Goal: Task Accomplishment & Management: Complete application form

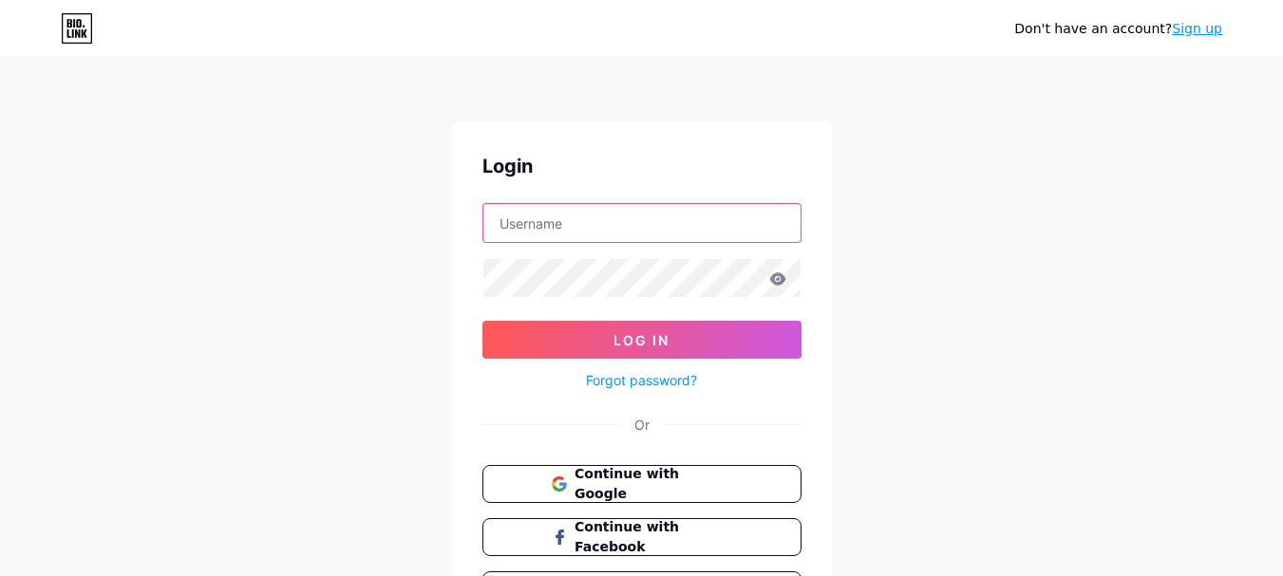
click at [624, 235] on input "text" at bounding box center [641, 223] width 317 height 38
type input "[EMAIL_ADDRESS][DOMAIN_NAME]"
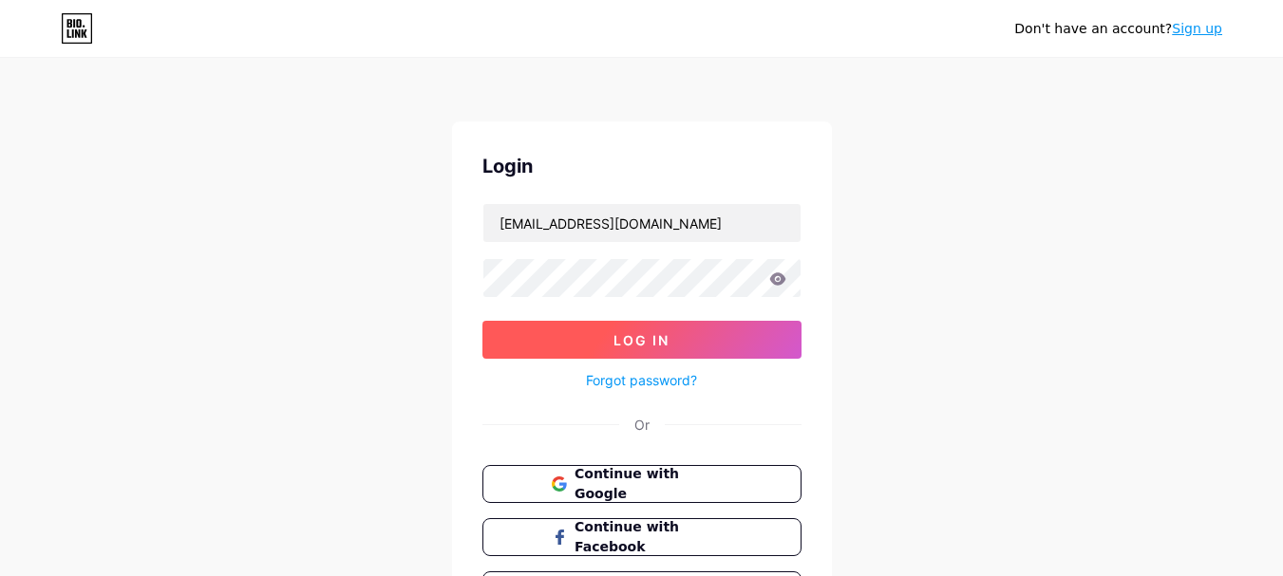
click at [666, 335] on span "Log In" at bounding box center [641, 340] width 56 height 16
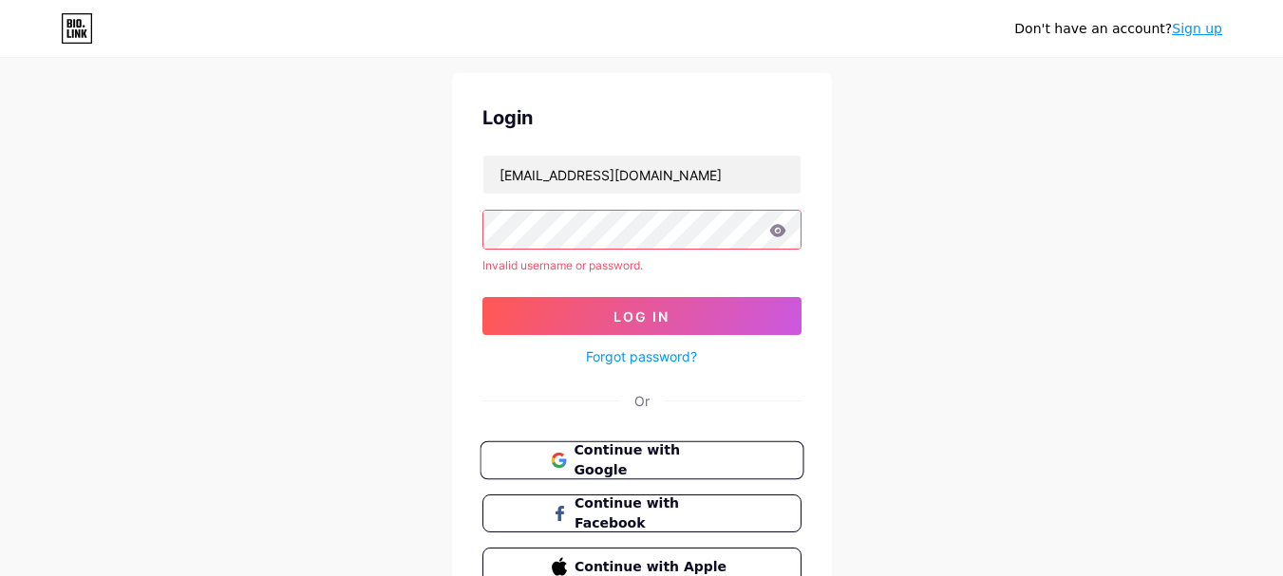
scroll to position [95, 0]
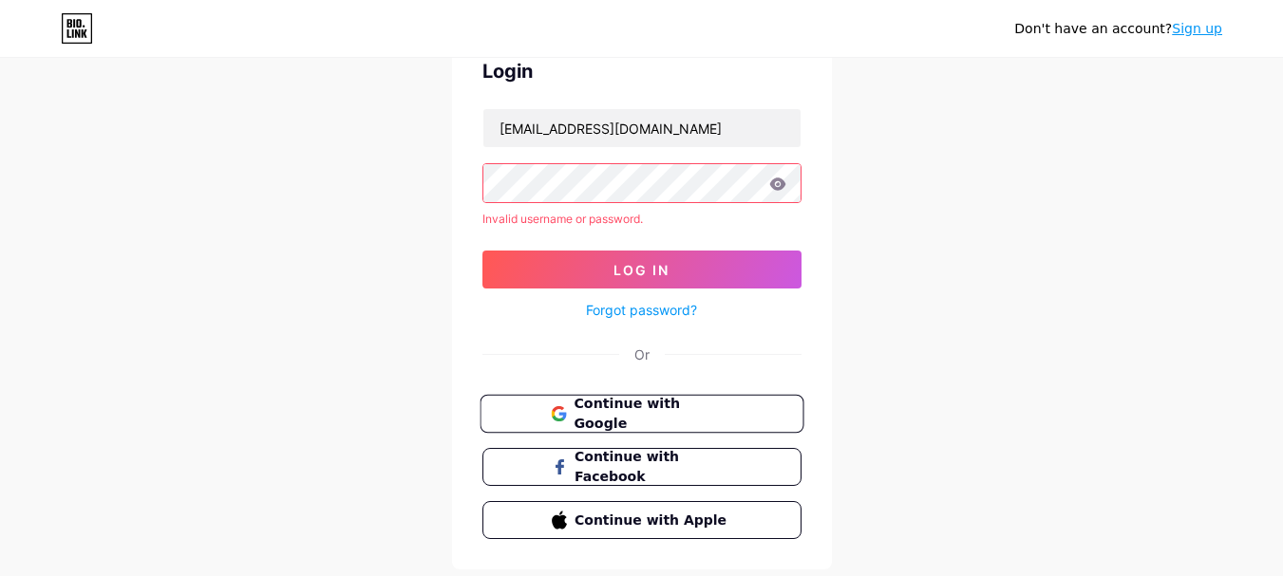
click at [646, 416] on span "Continue with Google" at bounding box center [652, 414] width 159 height 41
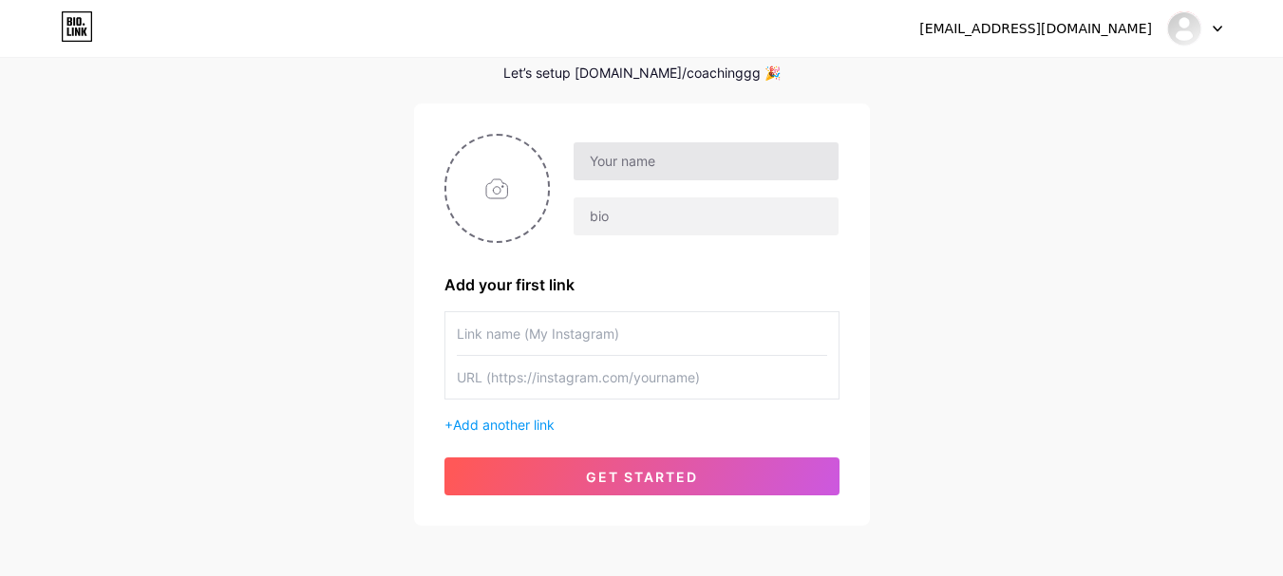
scroll to position [95, 0]
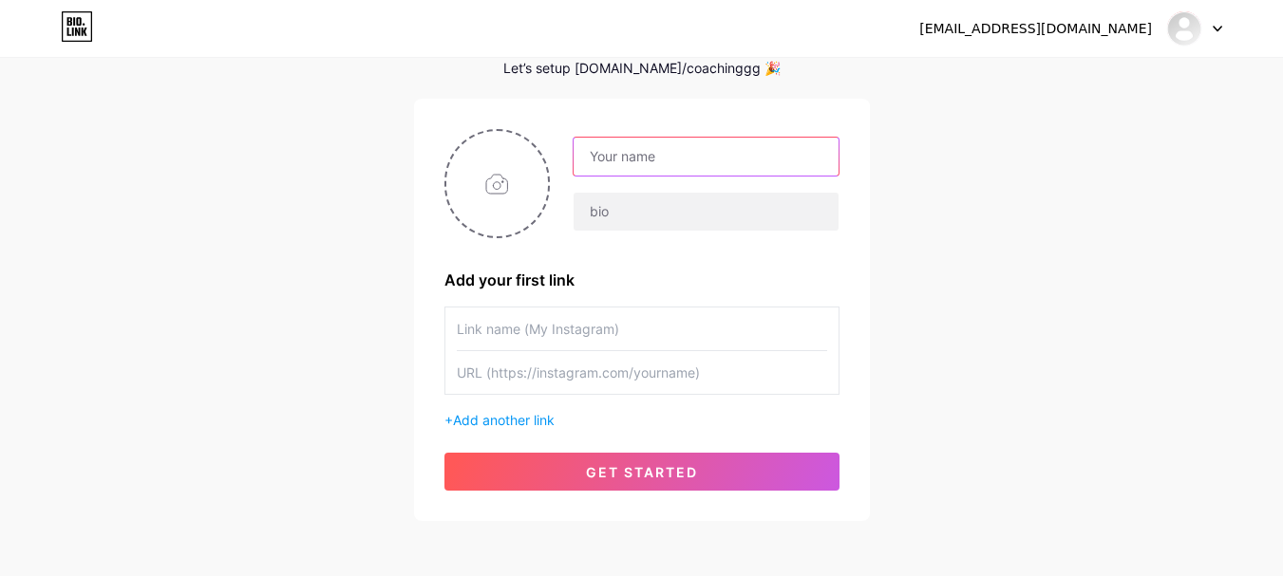
click at [619, 156] on input "text" at bounding box center [705, 157] width 264 height 38
type input "Coching Loft"
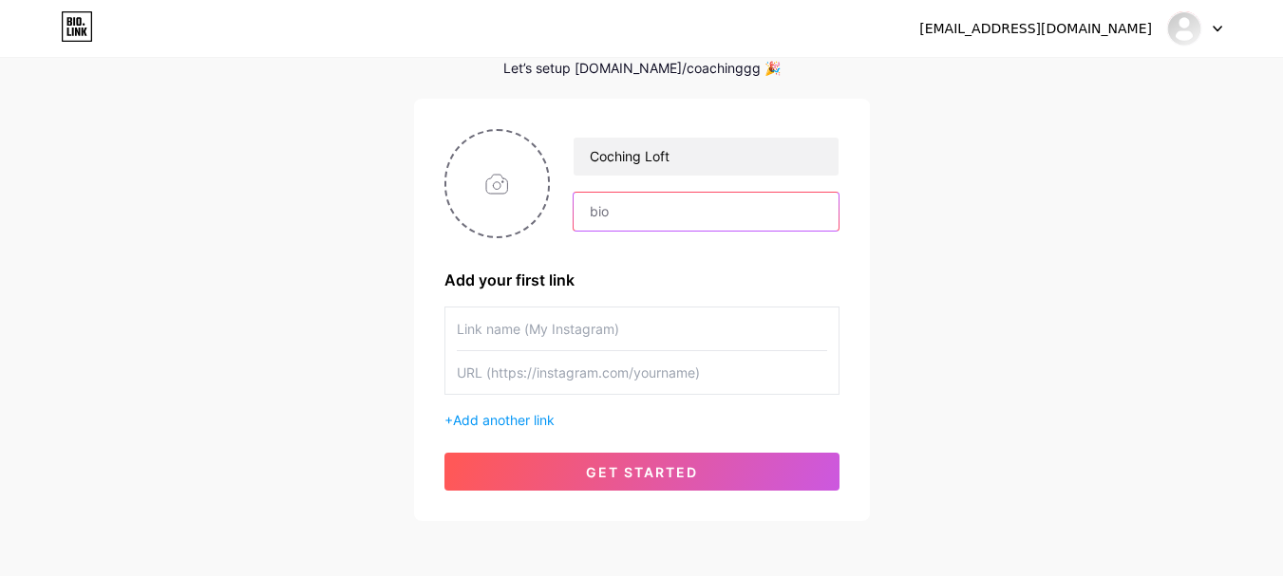
click at [648, 193] on input "text" at bounding box center [705, 212] width 264 height 38
paste input "Coaching Loft is an all-in-one coaching management platform designed to help co…"
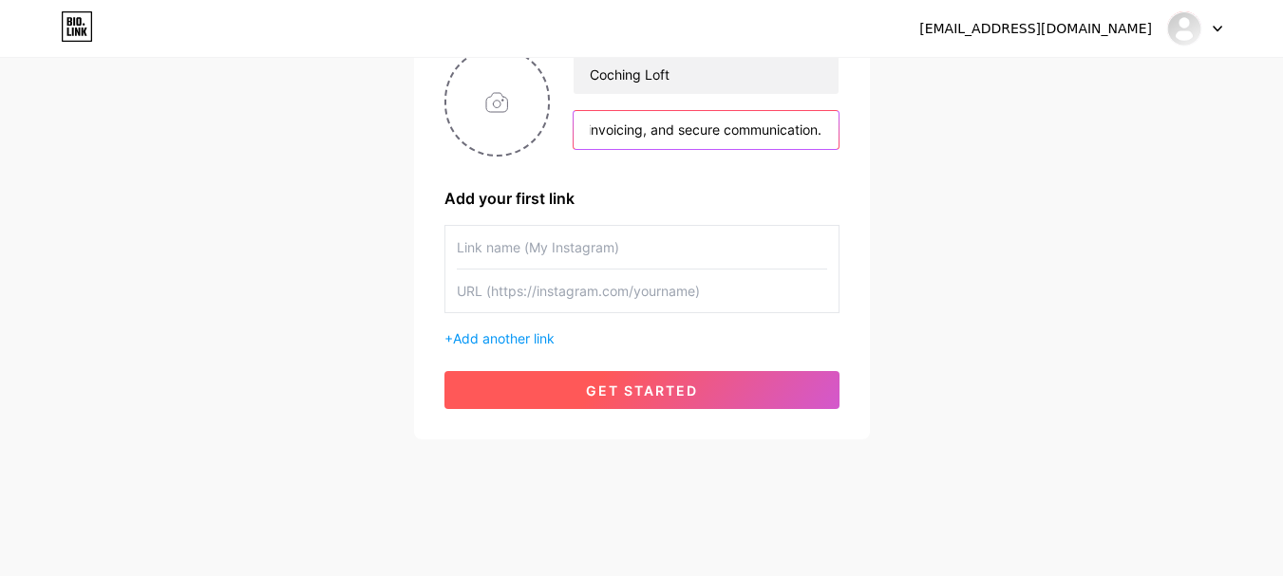
type input "Coaching Loft is an all-in-one coaching management platform designed to help co…"
click at [773, 408] on button "get started" at bounding box center [641, 390] width 395 height 38
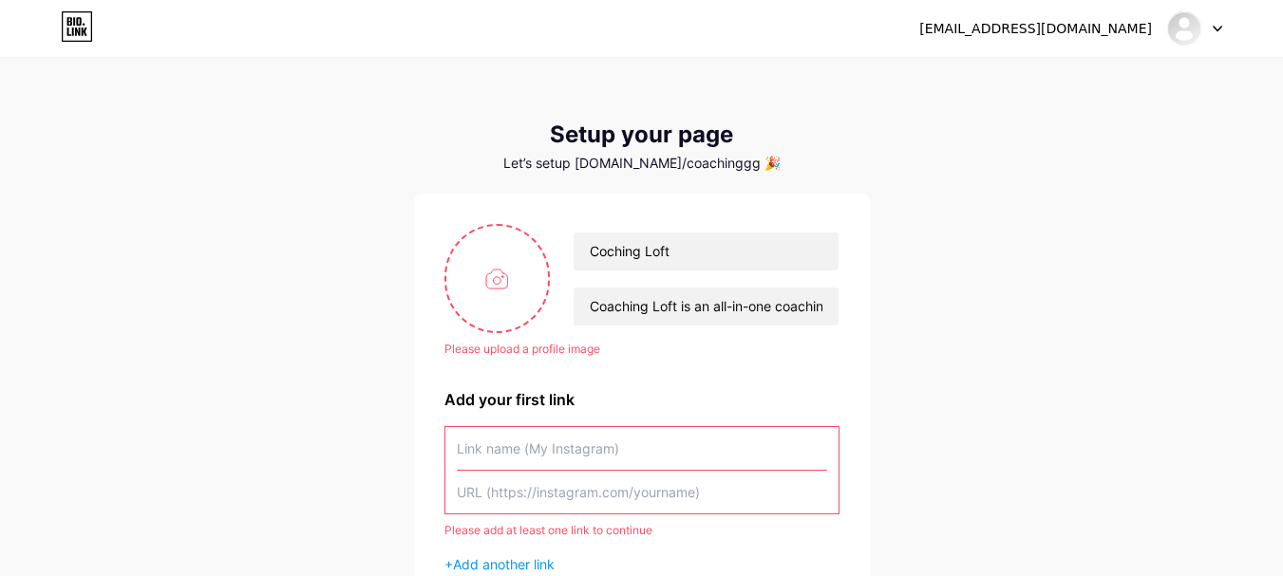
click at [442, 193] on div "Setup your page Let’s setup [DOMAIN_NAME]/coachinggg 🎉 Please upload a profile …" at bounding box center [642, 394] width 456 height 544
click at [485, 272] on input "file" at bounding box center [497, 278] width 103 height 105
type input "C:\fakepath\CL_logo_horizontal (2).png"
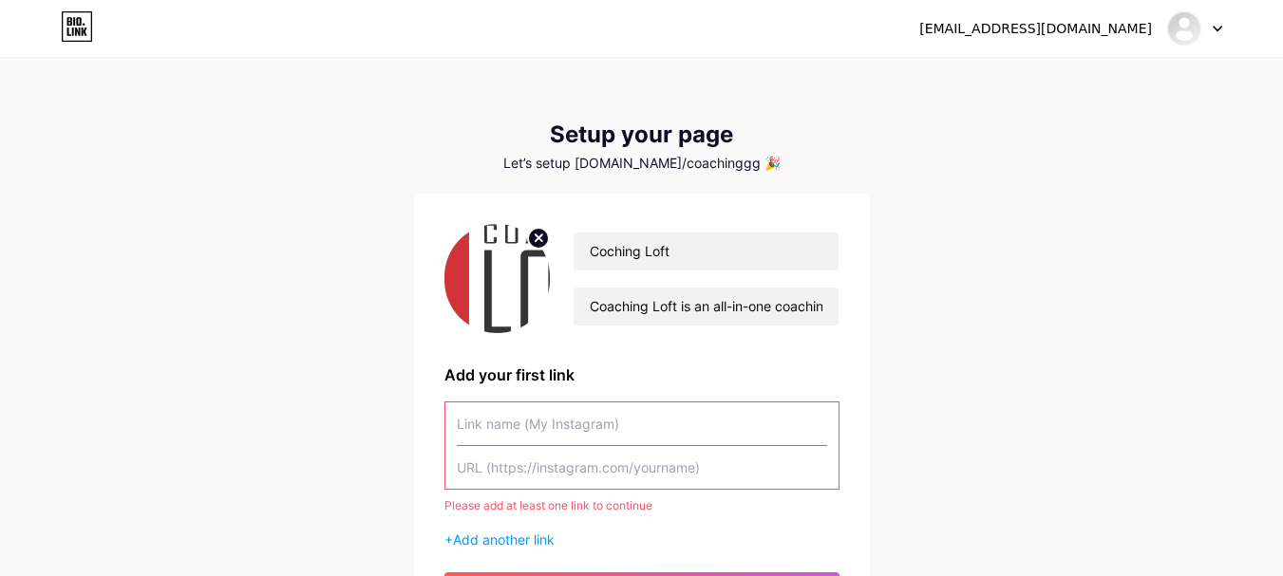
click at [488, 295] on img at bounding box center [497, 278] width 106 height 109
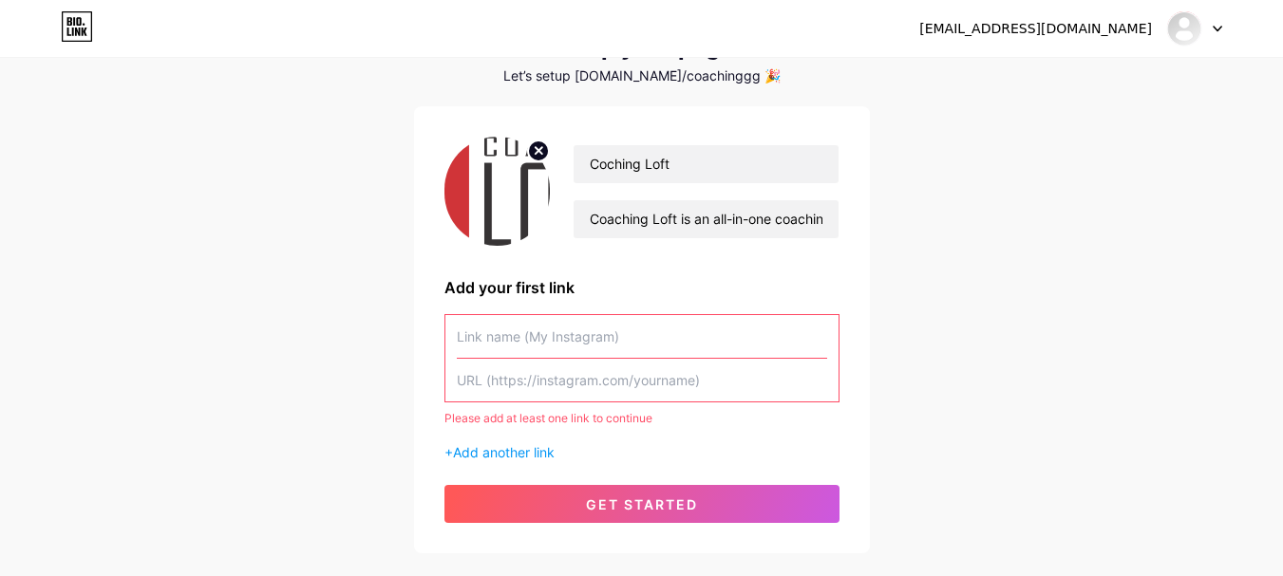
scroll to position [201, 0]
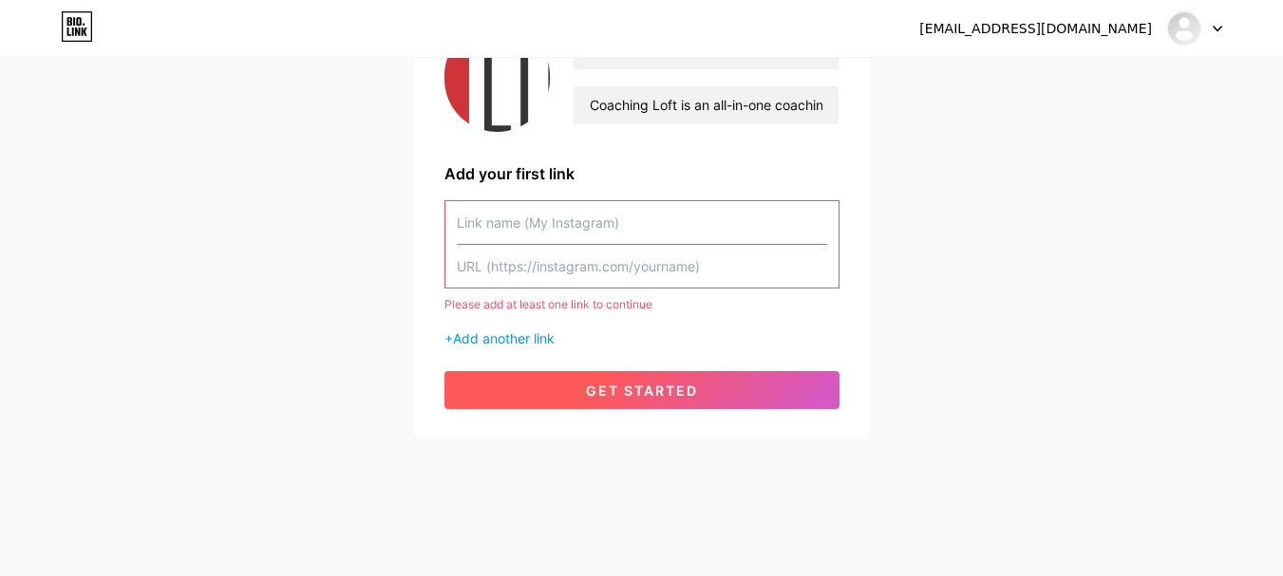
click at [672, 394] on span "get started" at bounding box center [642, 391] width 112 height 16
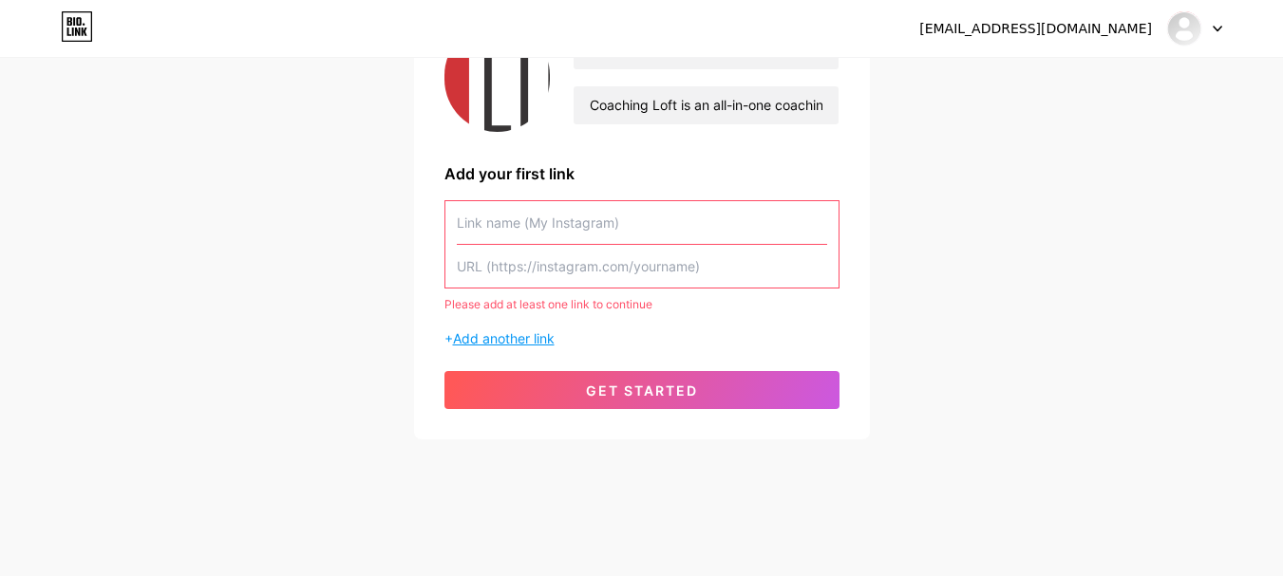
click at [527, 330] on span "Add another link" at bounding box center [504, 338] width 102 height 16
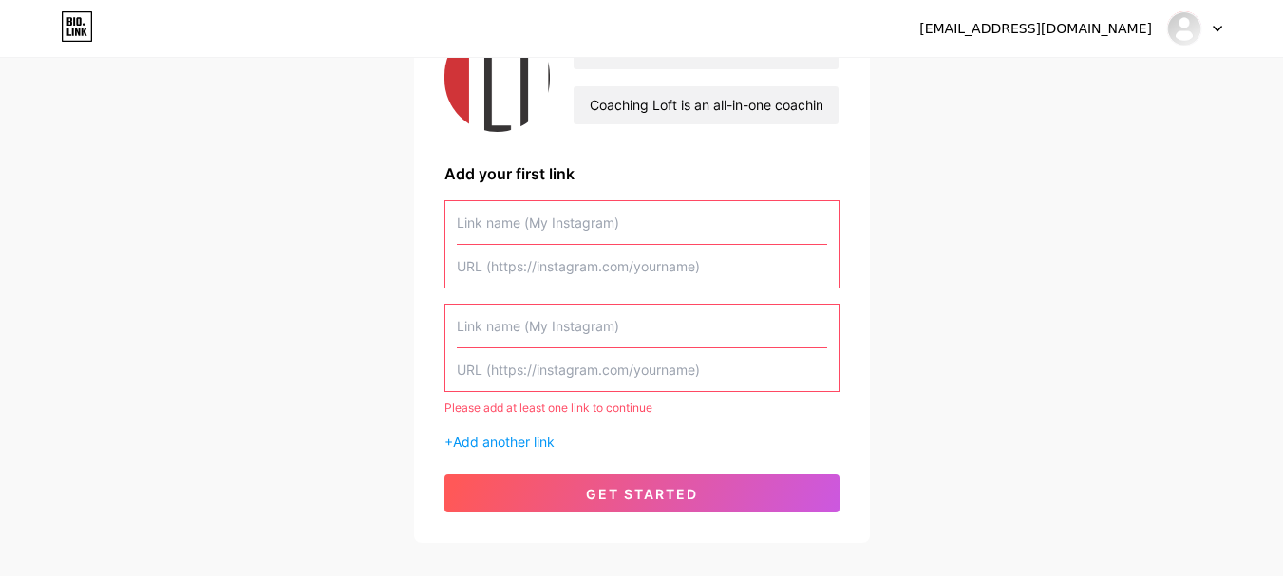
click at [524, 234] on input "text" at bounding box center [642, 222] width 370 height 43
click at [553, 257] on input "text" at bounding box center [642, 266] width 370 height 43
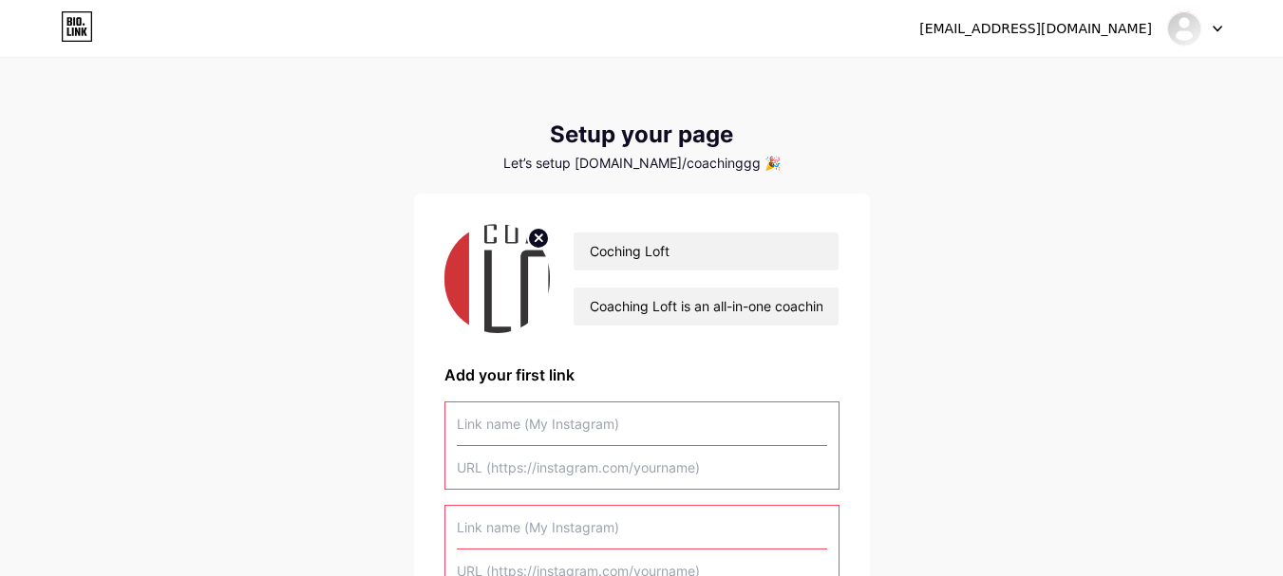
click at [66, 23] on icon at bounding box center [77, 26] width 32 height 30
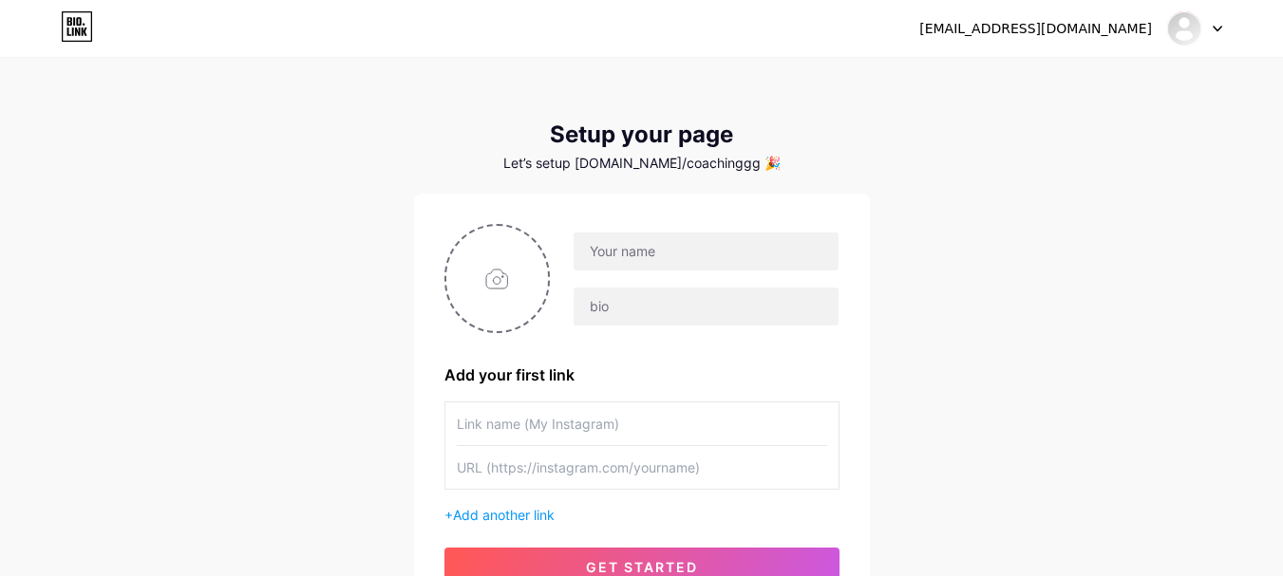
click at [82, 26] on icon at bounding box center [77, 26] width 32 height 30
click at [82, 26] on html "[EMAIL_ADDRESS][DOMAIN_NAME] Dashboard Logout Setup your page Let’s setup [DOMA…" at bounding box center [648, 376] width 1297 height 753
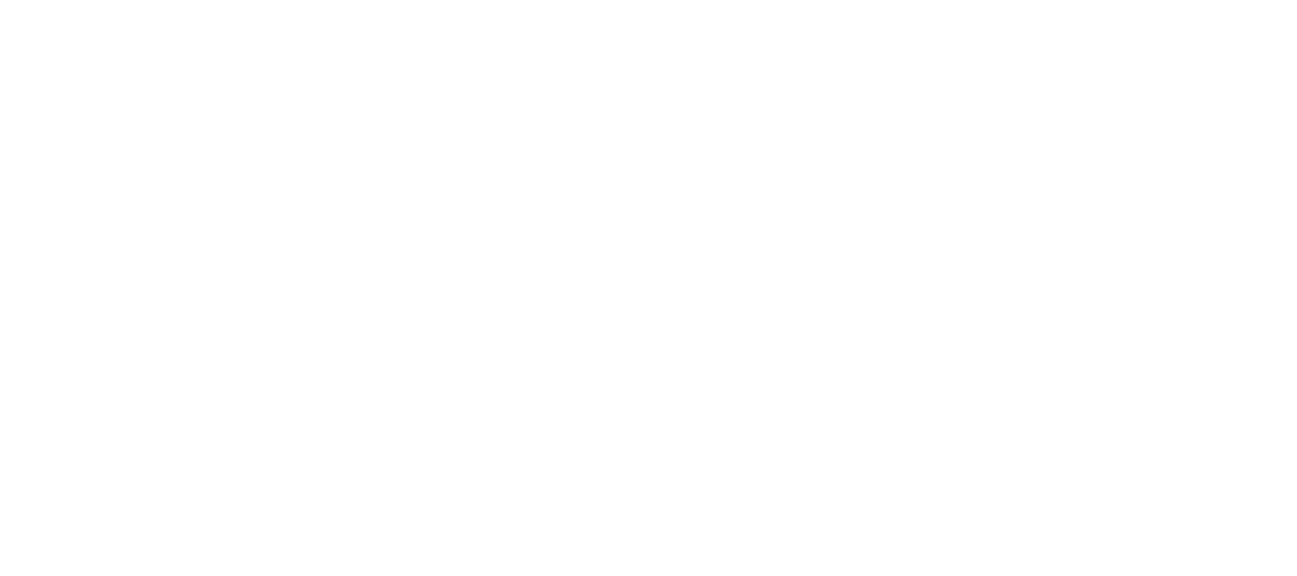
click at [82, 0] on html at bounding box center [648, 0] width 1297 height 0
